Goal: Transaction & Acquisition: Book appointment/travel/reservation

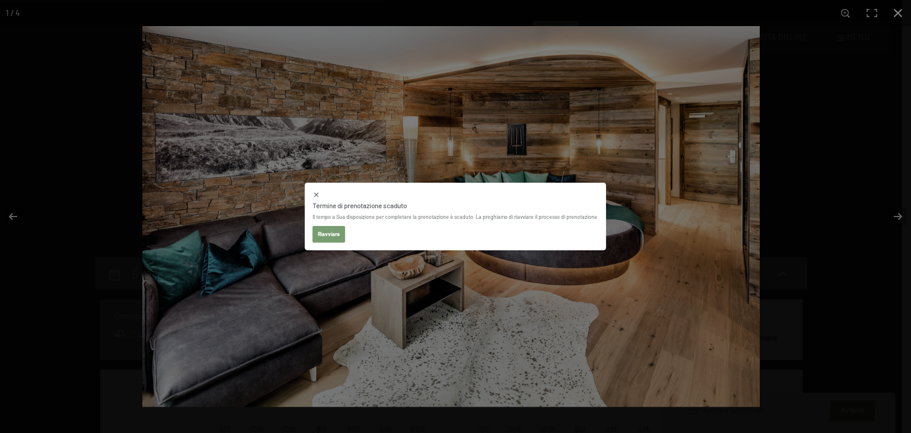
select select "2025-11-01"
select select "2025-12-01"
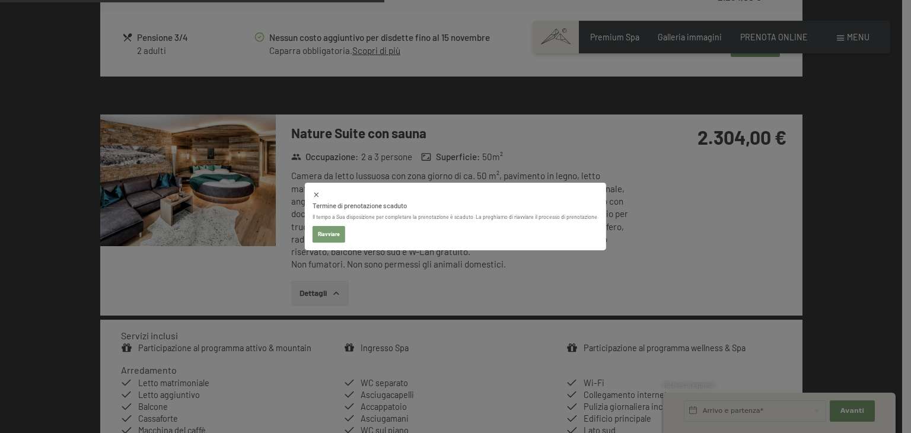
click at [0, 0] on div at bounding box center [0, 0] width 0 height 0
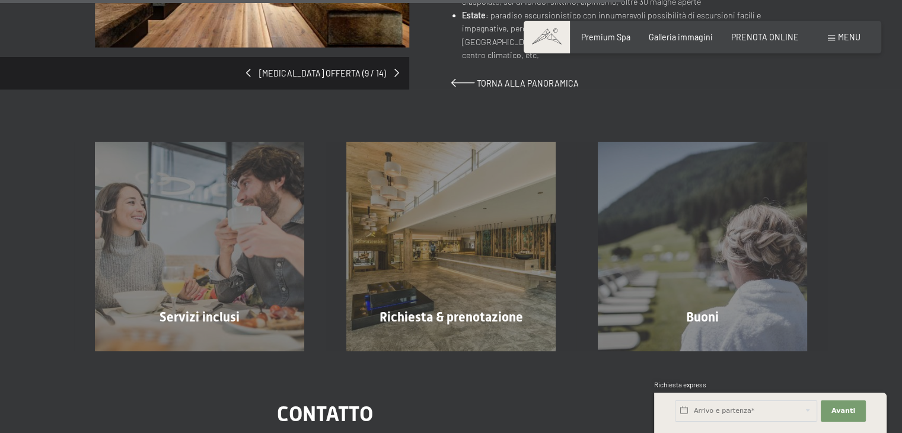
scroll to position [864, 0]
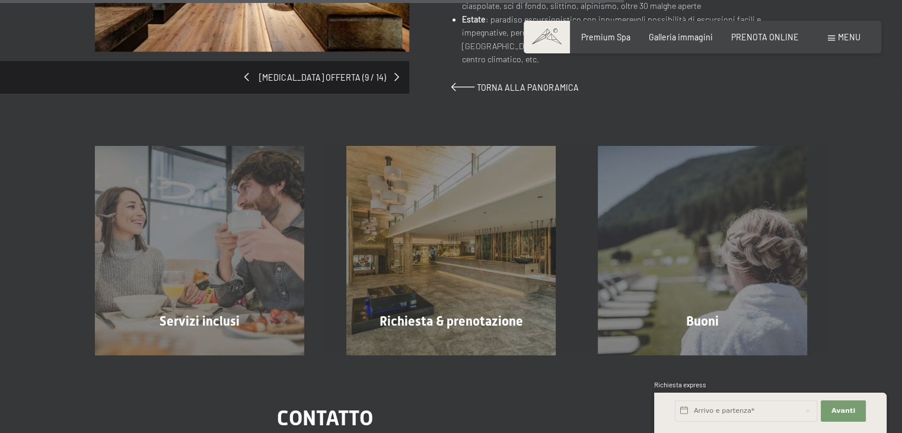
click at [249, 73] on span at bounding box center [246, 77] width 5 height 8
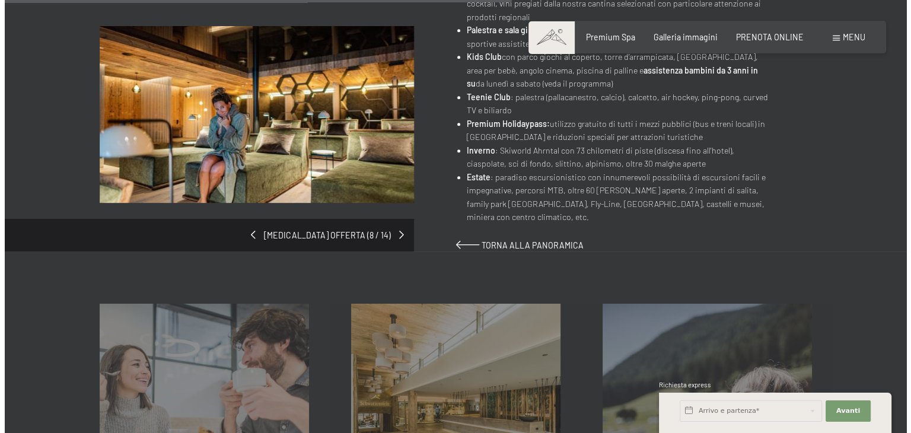
scroll to position [713, 0]
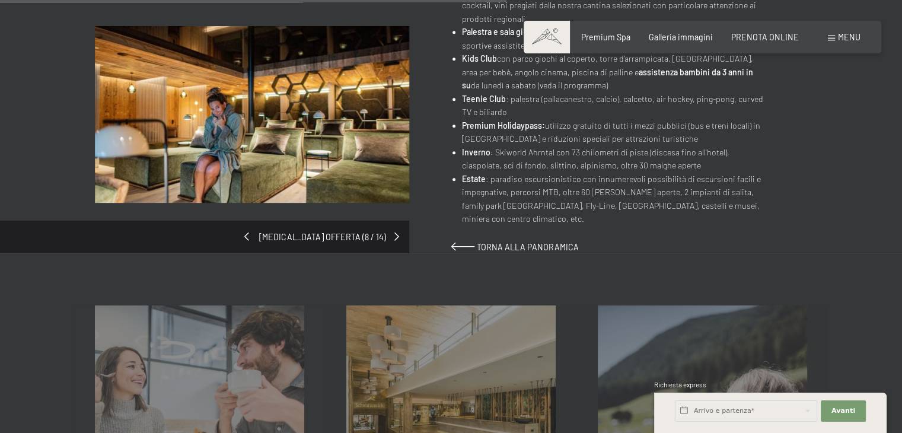
click at [327, 222] on div "cambia offerta (8 / 14)" at bounding box center [273, 135] width 356 height 219
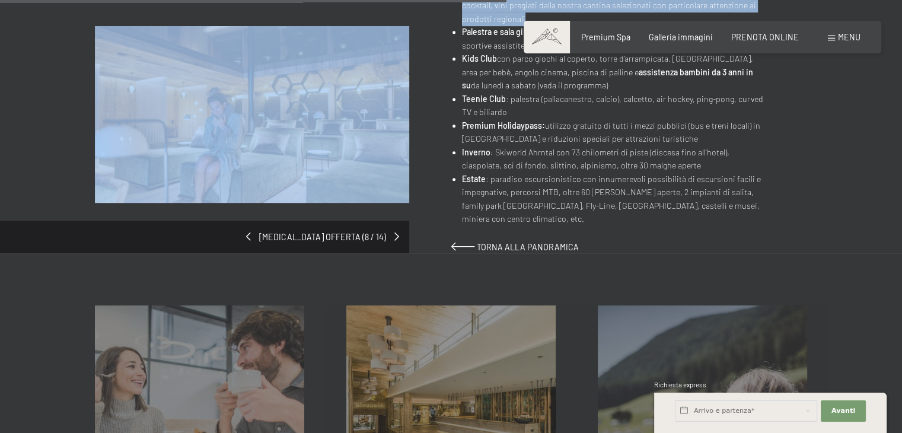
drag, startPoint x: 848, startPoint y: 44, endPoint x: 839, endPoint y: 15, distance: 30.4
click at [839, 15] on div "Prenotazione Richiesta Premium Spa Galleria immagini PRENOTA ONLINE Menu DE IT …" at bounding box center [451, 161] width 902 height 1748
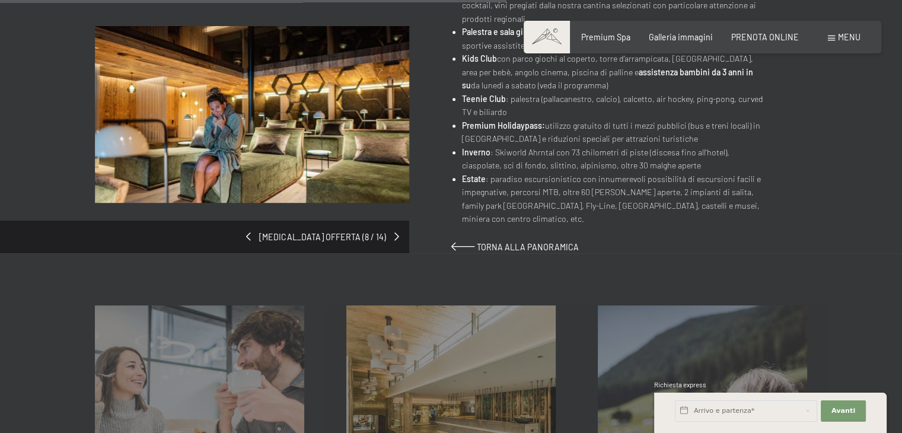
click at [838, 35] on span "Menu" at bounding box center [849, 37] width 23 height 10
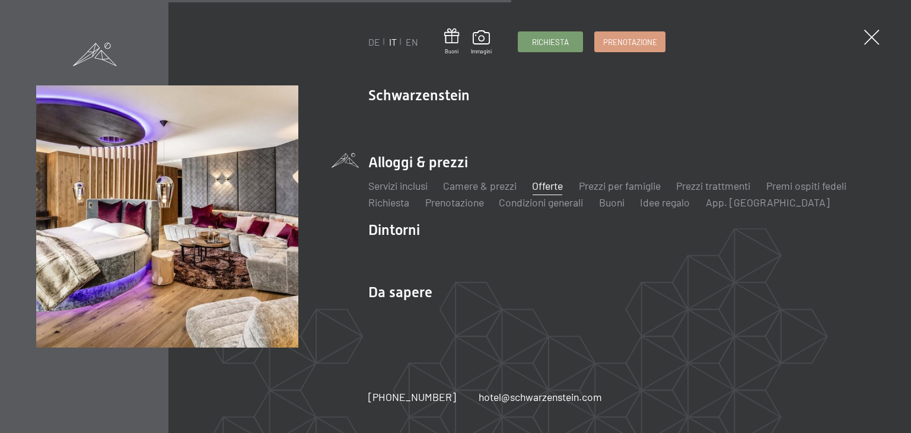
click at [550, 190] on link "Offerte" at bounding box center [547, 185] width 31 height 13
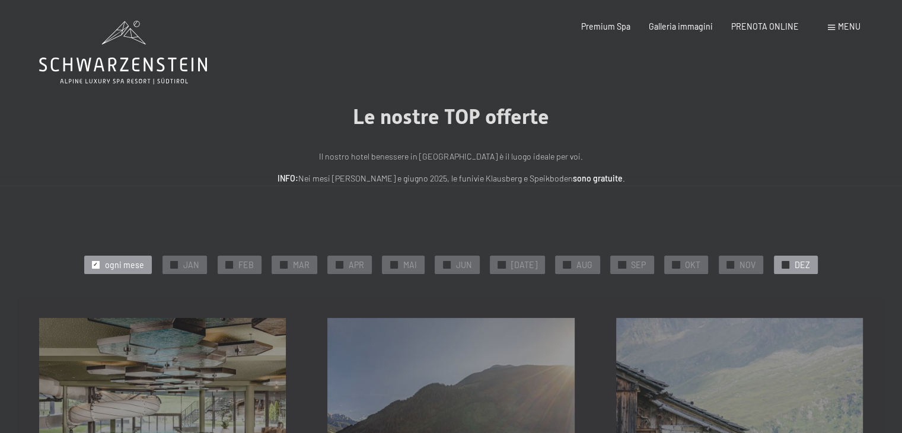
click at [794, 263] on span "DEZ" at bounding box center [801, 265] width 15 height 12
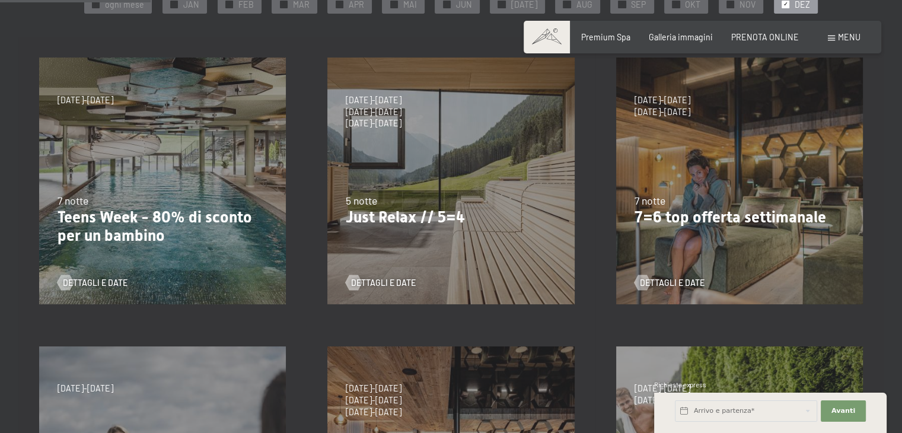
scroll to position [264, 0]
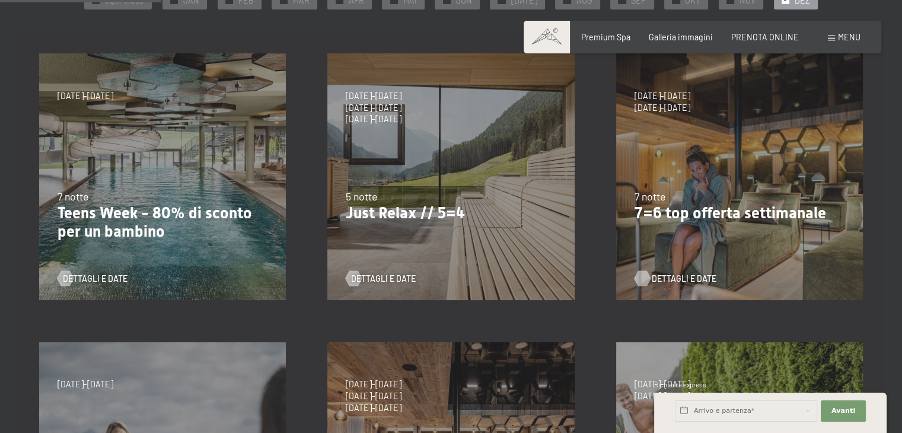
click at [646, 279] on div at bounding box center [641, 278] width 9 height 15
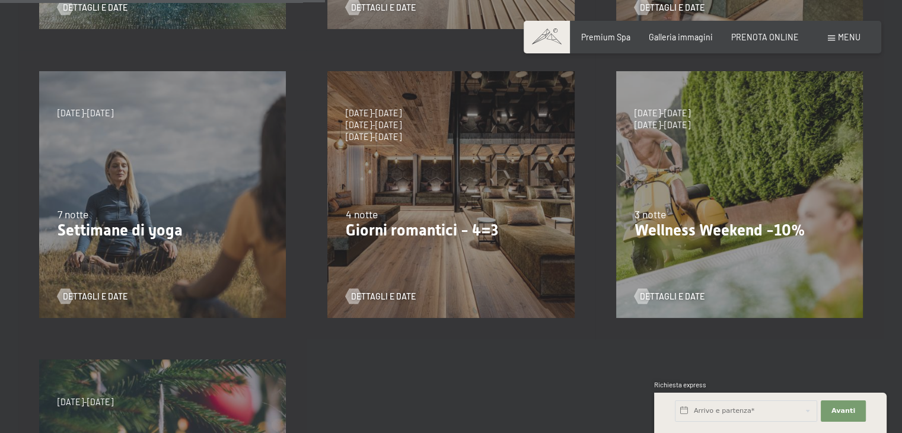
scroll to position [534, 0]
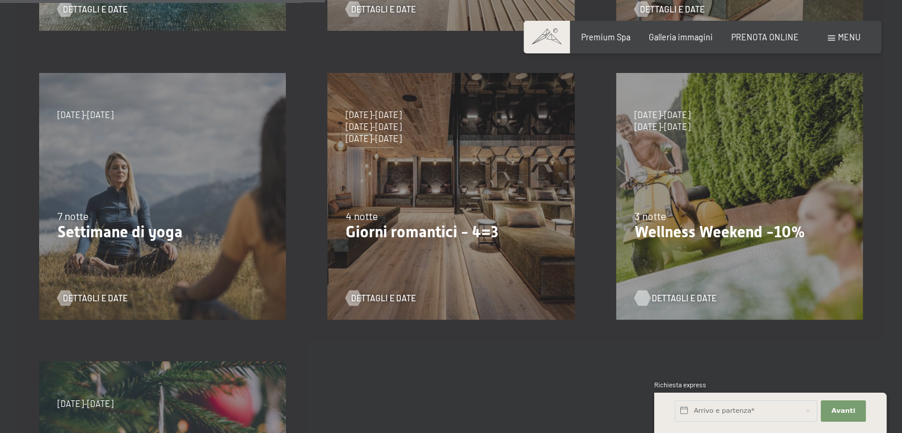
click at [653, 294] on span "Dettagli e Date" at bounding box center [683, 298] width 65 height 12
click at [379, 290] on div "Dettagli e Date" at bounding box center [447, 289] width 202 height 27
click at [376, 311] on div "9/11/2025-5/12/2025 8/12/2025-19/12/2025 11/1/2026-23/1/2026 8/3/2026-27/3/2026…" at bounding box center [450, 196] width 288 height 288
click at [372, 302] on span "Dettagli e Date" at bounding box center [395, 298] width 65 height 12
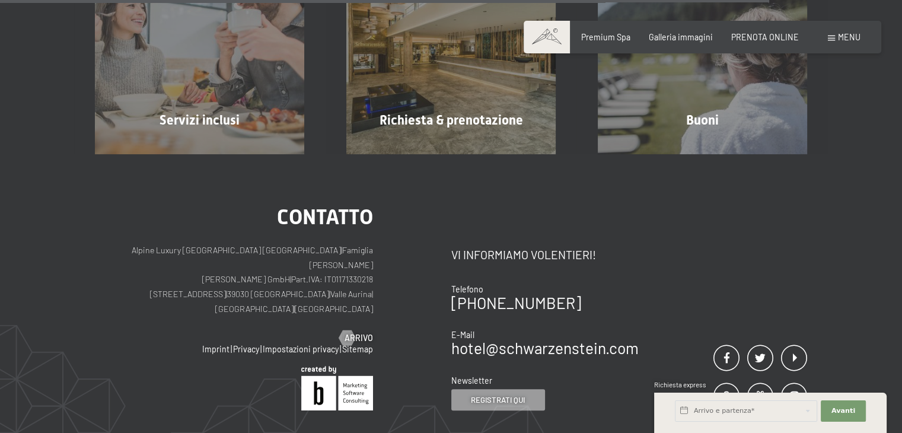
scroll to position [876, 0]
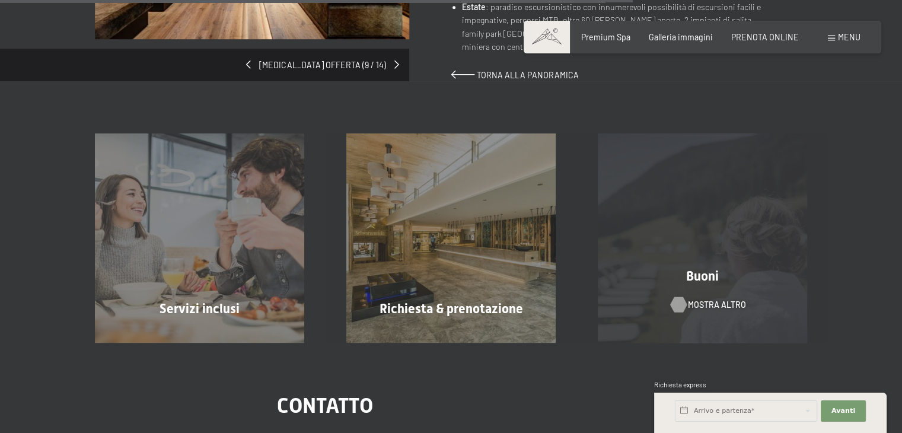
click at [697, 299] on span "mostra altro" at bounding box center [717, 305] width 58 height 12
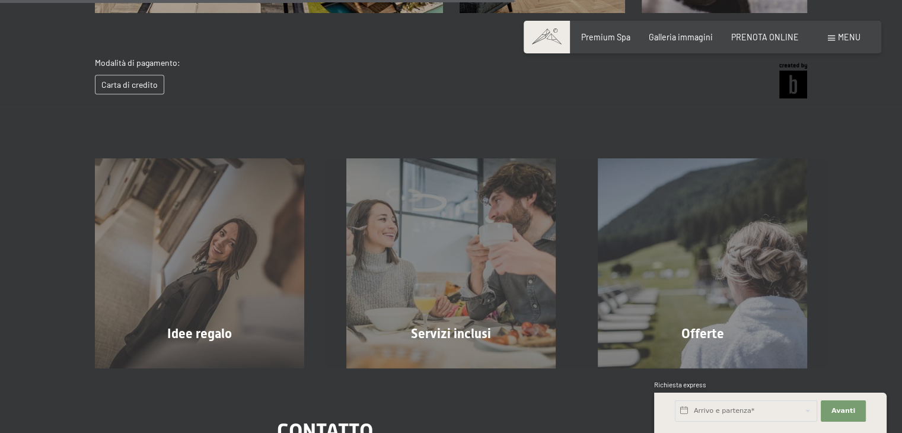
scroll to position [566, 0]
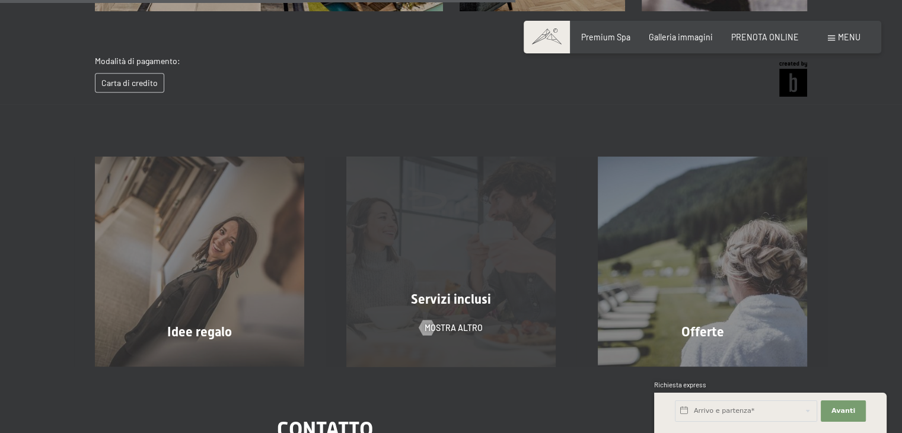
click at [509, 312] on div "Servizi inclusi mostra altro" at bounding box center [450, 260] width 251 height 209
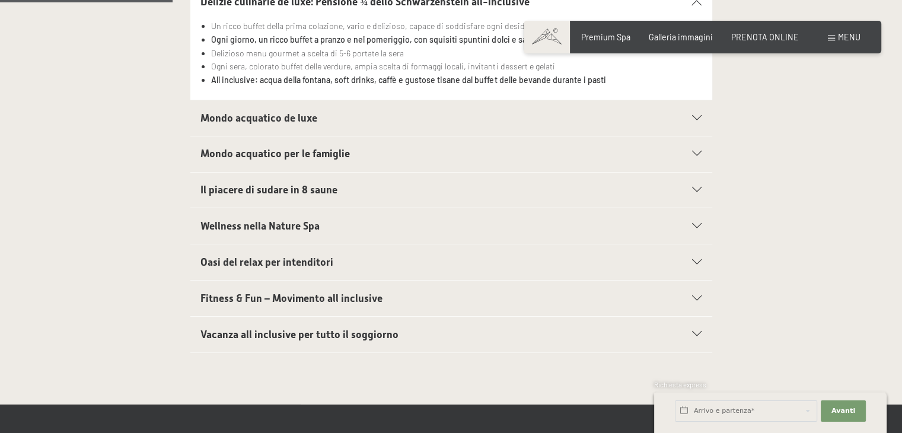
scroll to position [443, 0]
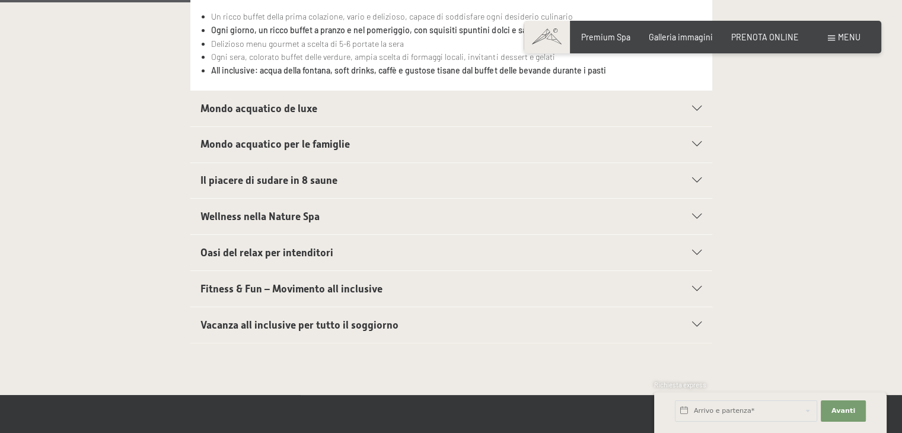
click at [658, 101] on div "Mondo acquatico de luxe" at bounding box center [450, 109] width 501 height 36
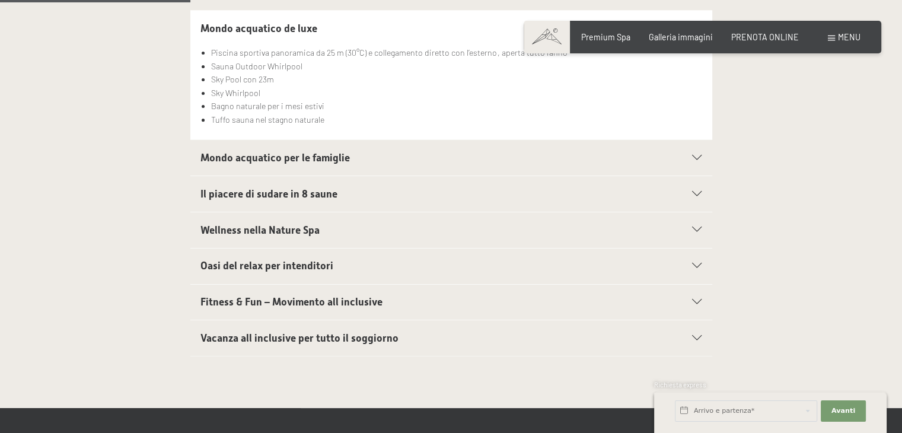
click at [611, 159] on h2 "Mondo acquatico per le famiglie" at bounding box center [425, 158] width 451 height 15
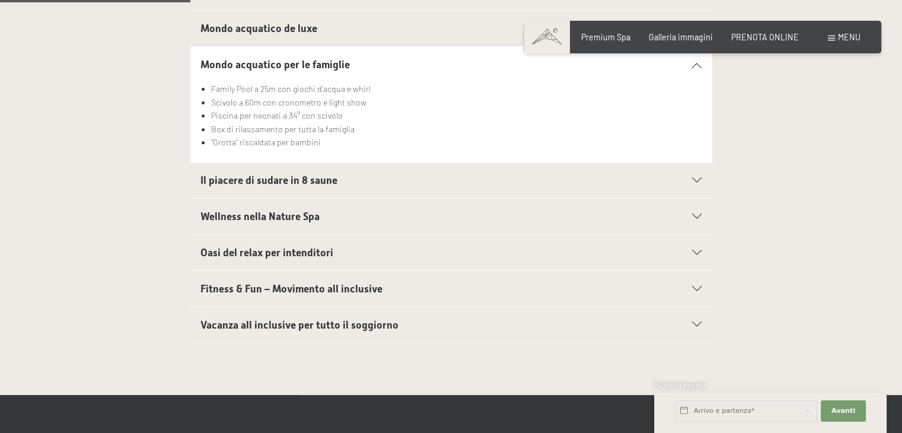
click at [579, 185] on h2 "Il piacere di sudare in 8 saune" at bounding box center [425, 180] width 451 height 15
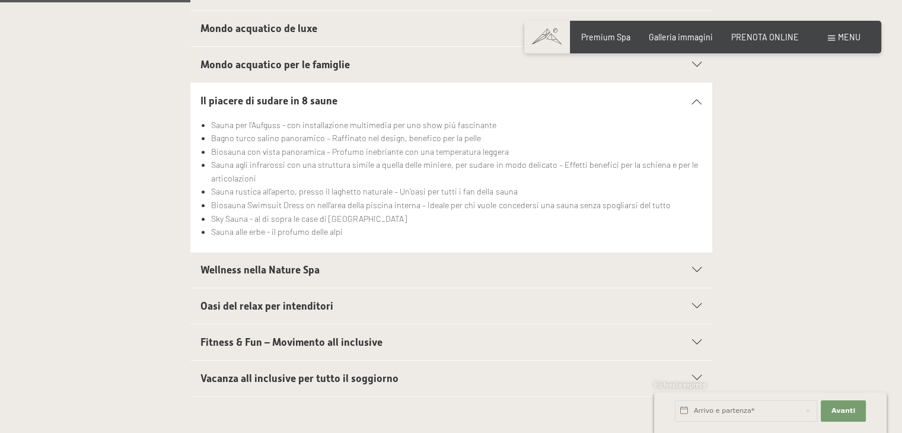
click at [539, 271] on h2 "Wellness nella Nature Spa" at bounding box center [425, 270] width 451 height 15
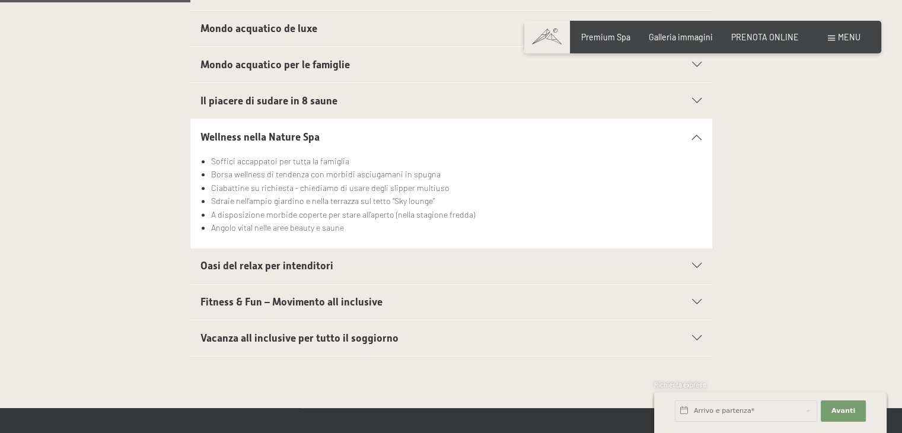
click at [534, 254] on div "Oasi del relax per intenditori" at bounding box center [450, 266] width 501 height 36
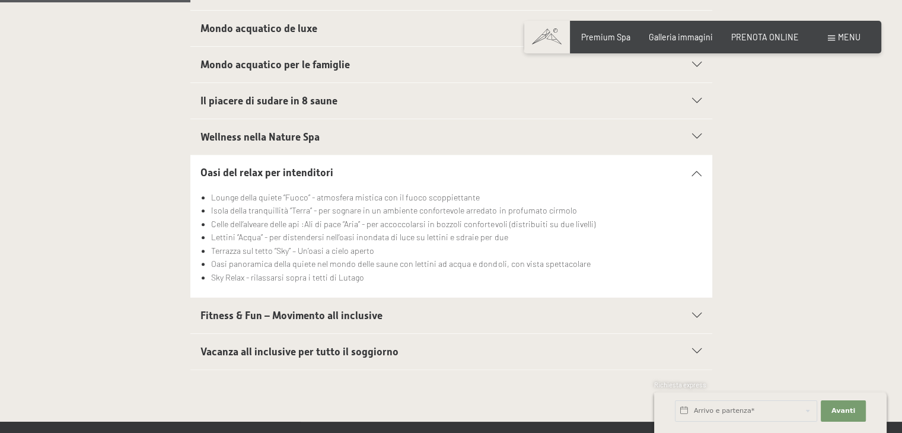
click at [484, 318] on h2 "Fitness & Fun – Movimento all inclusive" at bounding box center [425, 315] width 451 height 15
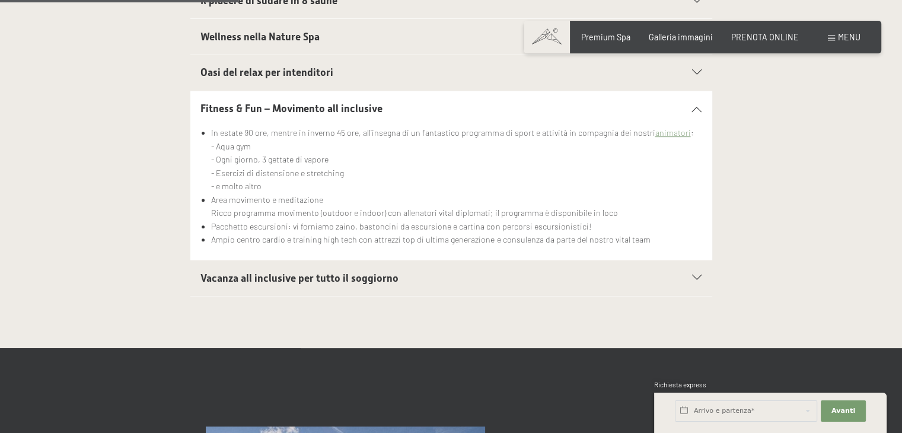
scroll to position [568, 0]
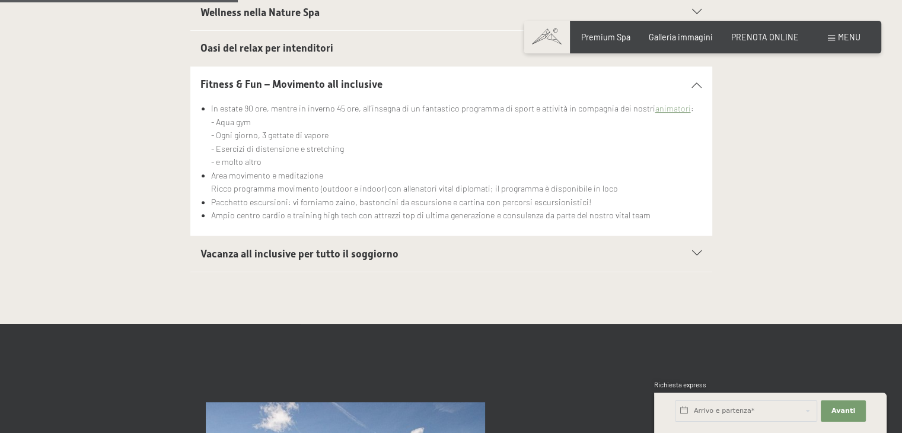
click at [619, 252] on h2 "Vacanza all inclusive per tutto il soggiorno" at bounding box center [425, 254] width 451 height 15
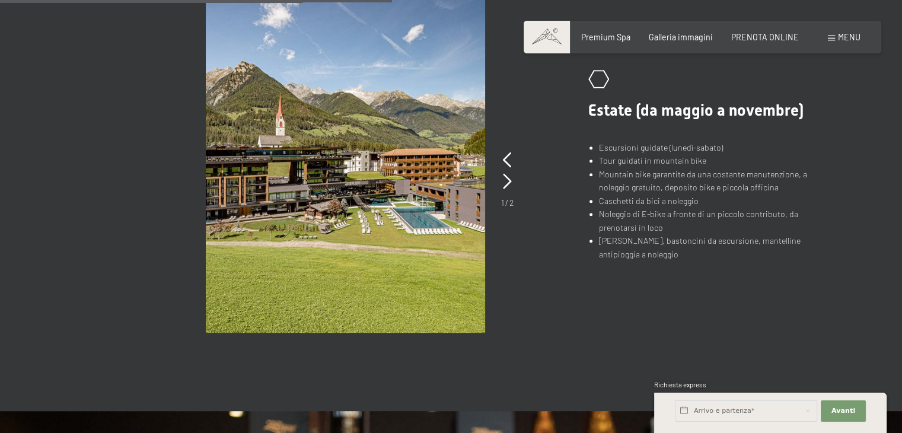
scroll to position [912, 0]
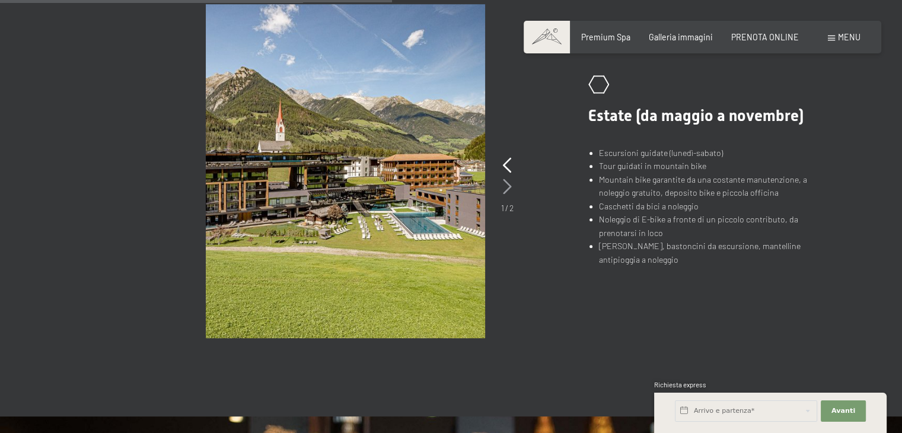
click at [503, 188] on icon at bounding box center [507, 186] width 9 height 15
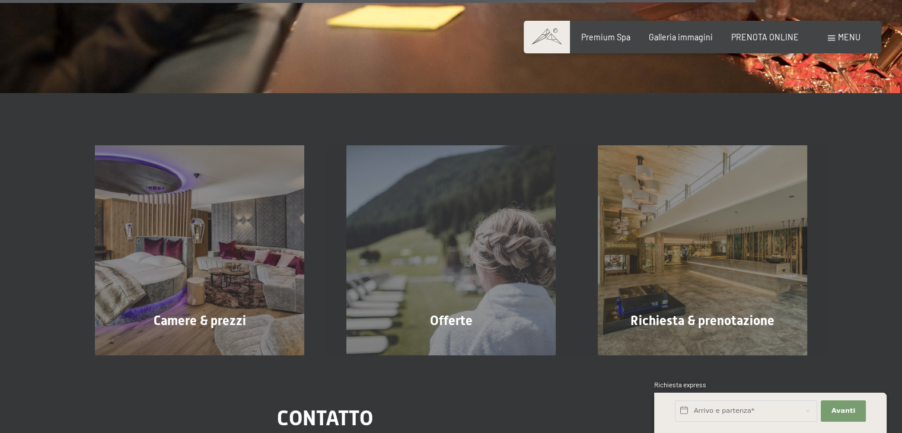
scroll to position [1759, 0]
